Goal: Task Accomplishment & Management: Complete application form

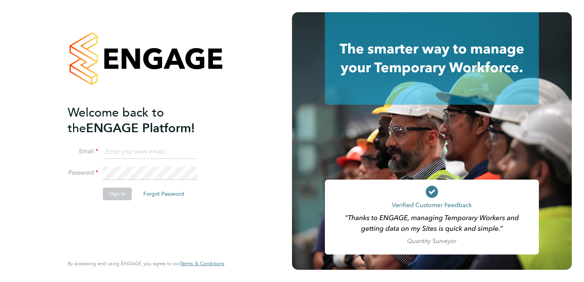
type input "tanyarowse@itsconstruction.co.uk"
click at [122, 194] on button "Sign In" at bounding box center [117, 194] width 29 height 12
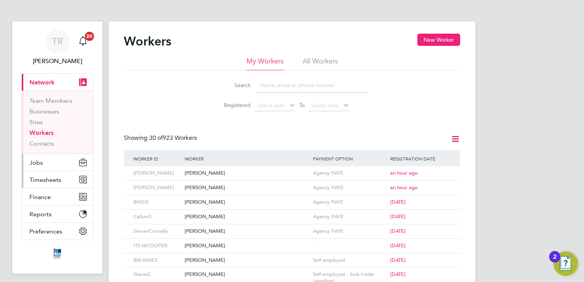
drag, startPoint x: 42, startPoint y: 184, endPoint x: 70, endPoint y: 165, distance: 33.8
click at [42, 184] on button "Timesheets" at bounding box center [57, 179] width 71 height 17
click at [44, 183] on button "Timesheets" at bounding box center [57, 179] width 71 height 17
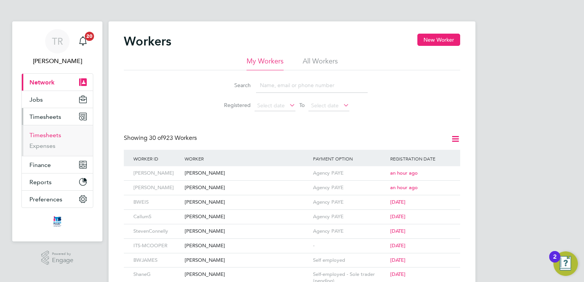
click at [59, 136] on link "Timesheets" at bounding box center [45, 134] width 32 height 7
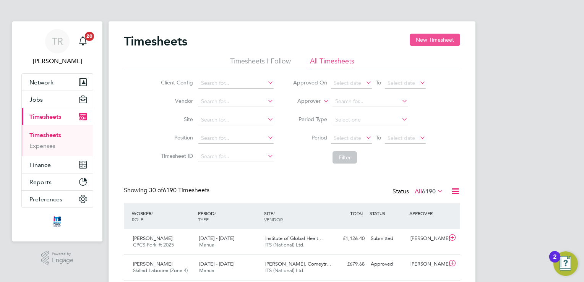
click at [430, 42] on button "New Timesheet" at bounding box center [435, 40] width 50 height 12
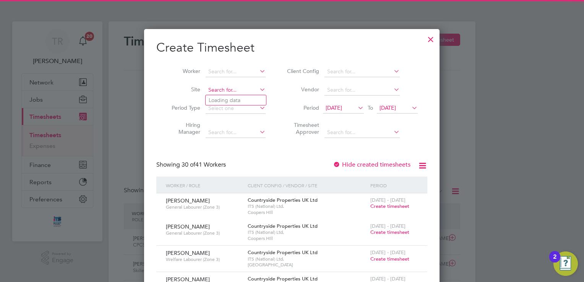
click at [223, 90] on input at bounding box center [236, 90] width 60 height 11
click at [237, 96] on li "Straw [PERSON_NAME] Grange" at bounding box center [248, 100] width 84 height 10
type input "Strawberry Grange"
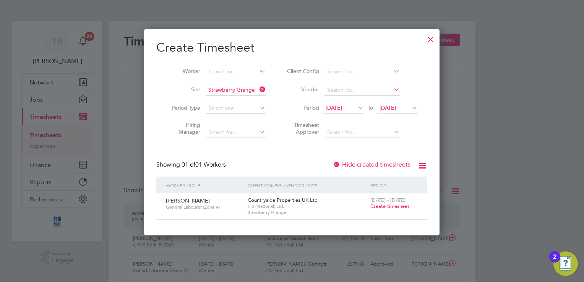
click at [404, 206] on span "Create timesheet" at bounding box center [389, 206] width 39 height 6
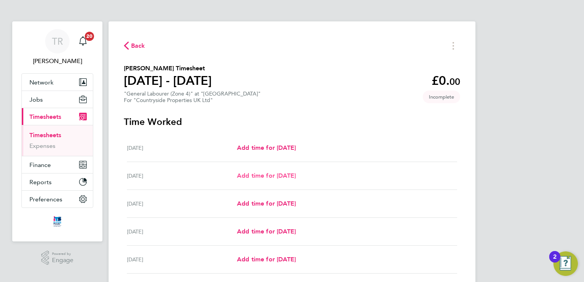
click at [283, 174] on span "Add time for [DATE]" at bounding box center [266, 175] width 59 height 7
select select "30"
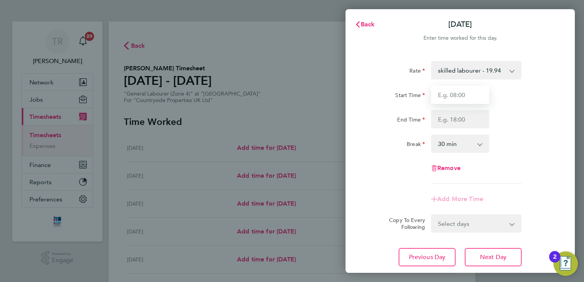
click at [471, 93] on input "Start Time" at bounding box center [460, 95] width 58 height 18
type input "07:30"
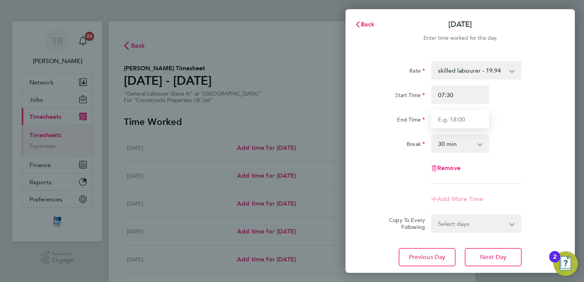
type input "17:00"
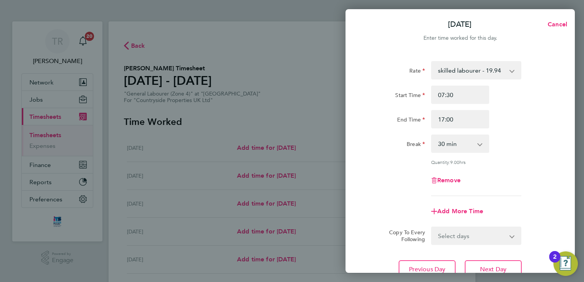
click at [531, 181] on div "Remove" at bounding box center [460, 180] width 193 height 18
click at [491, 270] on span "Next Day" at bounding box center [493, 270] width 26 height 8
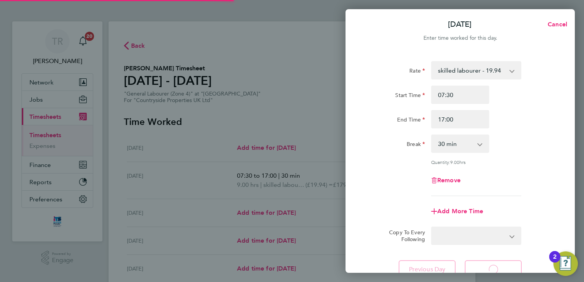
select select "30"
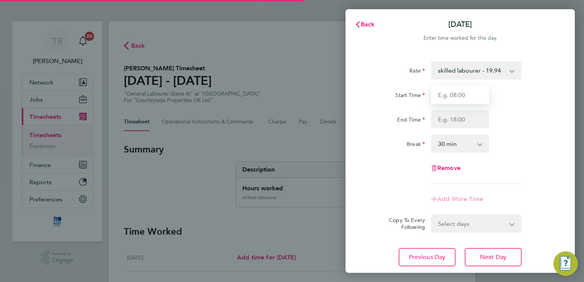
click at [459, 95] on input "Start Time" at bounding box center [460, 95] width 58 height 18
type input "07:30"
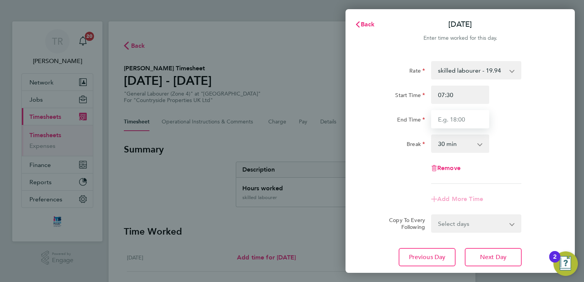
type input "17:00"
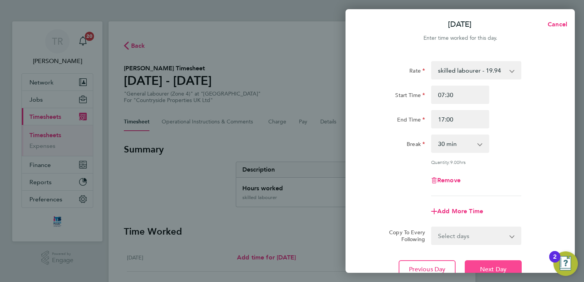
click at [482, 266] on span "Next Day" at bounding box center [493, 270] width 26 height 8
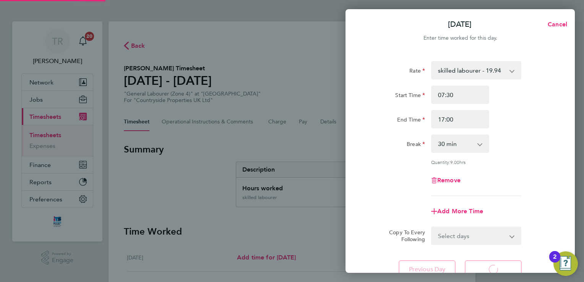
select select "30"
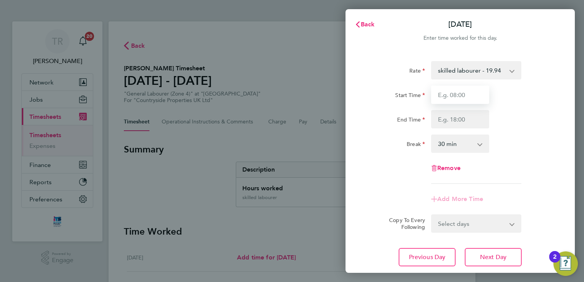
click at [447, 97] on input "Start Time" at bounding box center [460, 95] width 58 height 18
type input "07:30"
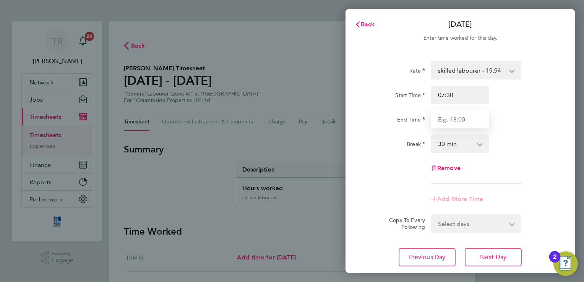
type input "17:00"
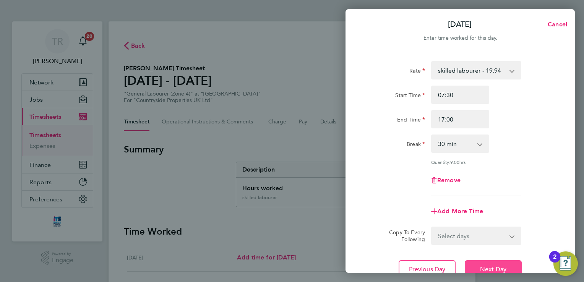
click at [509, 269] on button "Next Day" at bounding box center [493, 269] width 57 height 18
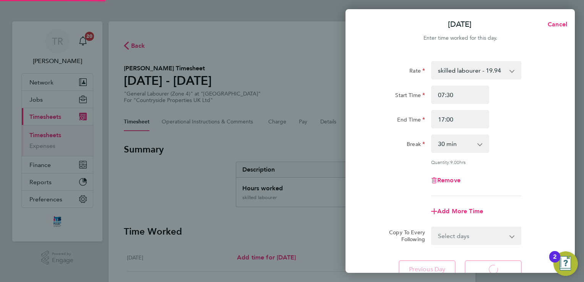
select select "30"
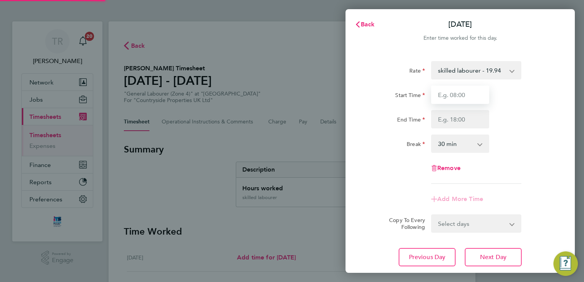
click at [460, 97] on input "Start Time" at bounding box center [460, 95] width 58 height 18
type input "07:30"
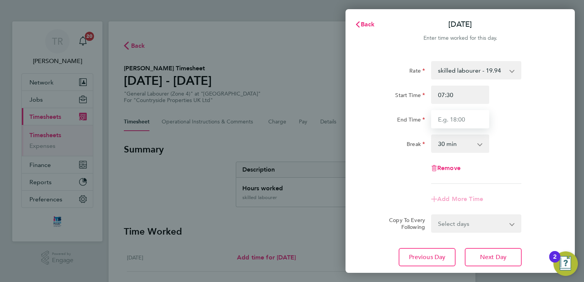
type input "17:00"
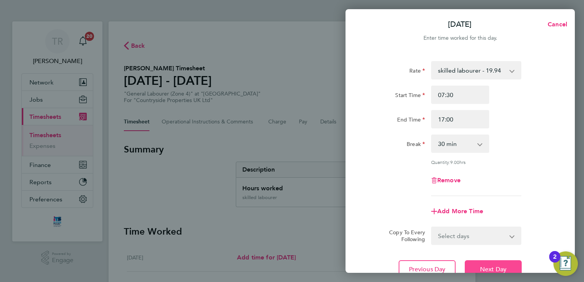
click at [509, 265] on button "Next Day" at bounding box center [493, 269] width 57 height 18
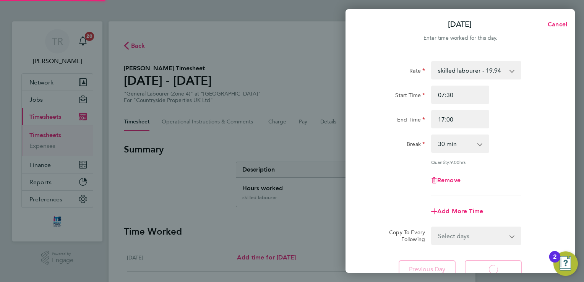
select select "30"
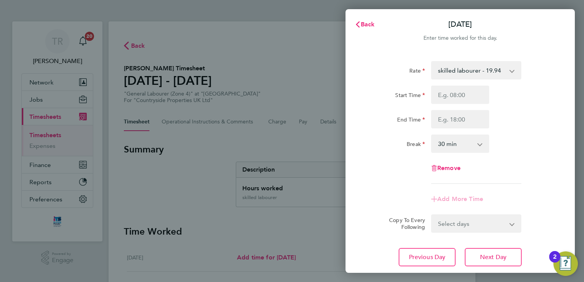
click at [459, 104] on div "Start Time End Time" at bounding box center [460, 107] width 193 height 43
click at [453, 91] on input "Start Time" at bounding box center [460, 95] width 58 height 18
type input "08:00"
click at [459, 123] on input "End Time" at bounding box center [460, 119] width 58 height 18
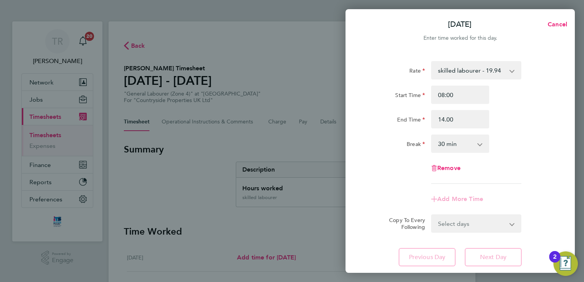
type input "14:00"
click at [413, 181] on div "Rate skilled labourer - 19.94 Primary - 18.78 Start Time 08:00 End Time 14:00 B…" at bounding box center [460, 122] width 186 height 123
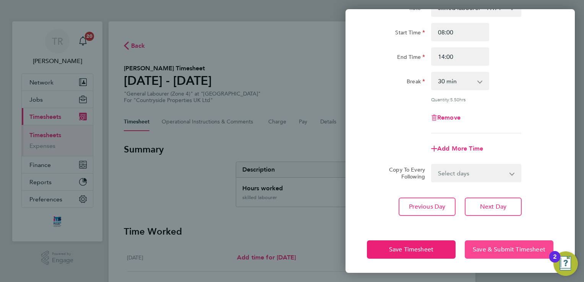
click at [507, 247] on span "Save & Submit Timesheet" at bounding box center [509, 250] width 73 height 8
